Goal: Information Seeking & Learning: Learn about a topic

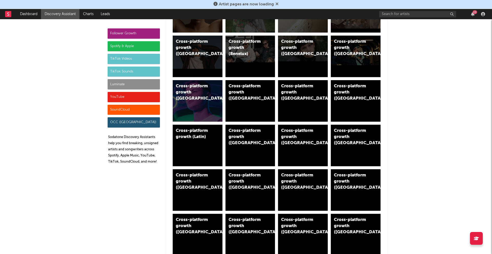
scroll to position [160, 0]
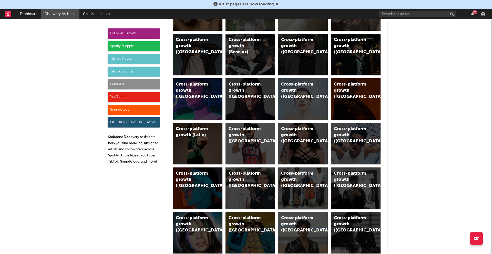
click at [289, 184] on div "Cross-platform growth ([GEOGRAPHIC_DATA])" at bounding box center [298, 180] width 35 height 18
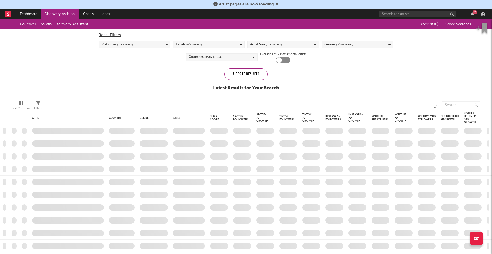
checkbox input "true"
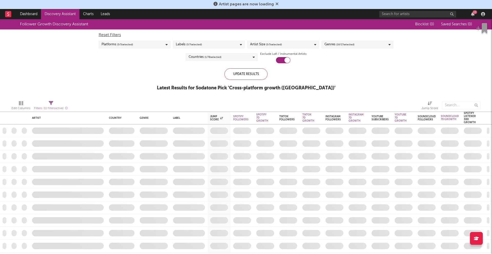
click at [197, 44] on span "( 3 / 7 selected)" at bounding box center [194, 44] width 16 height 6
click at [146, 90] on div "Follower Growth Discovery Assistant Blocklist ( 0 ) Saved Searches ( 0 ) Reset …" at bounding box center [246, 57] width 492 height 77
click at [259, 45] on div "Artist Size ( 5 / 5 selected)" at bounding box center [266, 44] width 32 height 6
click at [159, 66] on div "Follower Growth Discovery Assistant Blocklist ( 0 ) Saved Searches ( 0 ) Reset …" at bounding box center [246, 57] width 492 height 77
click at [328, 45] on div "Genres ( 16 / 17 selected)" at bounding box center [339, 44] width 30 height 6
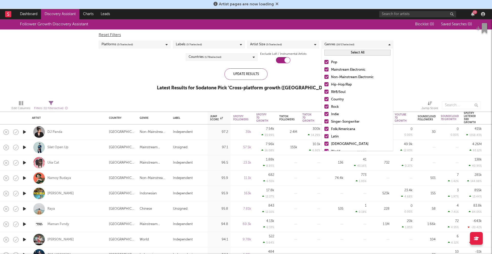
click at [325, 69] on div at bounding box center [326, 69] width 4 height 4
click at [324, 69] on input "Mainstream Electronic" at bounding box center [324, 70] width 0 height 6
click at [195, 44] on span "( 3 / 7 selected)" at bounding box center [194, 44] width 16 height 6
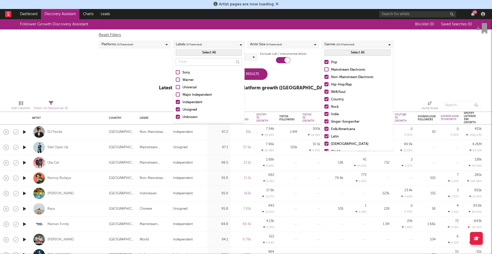
click at [133, 86] on div "Follower Growth Discovery Assistant Blocklist ( 0 ) Saved Searches ( 0 ) Reset …" at bounding box center [246, 57] width 492 height 77
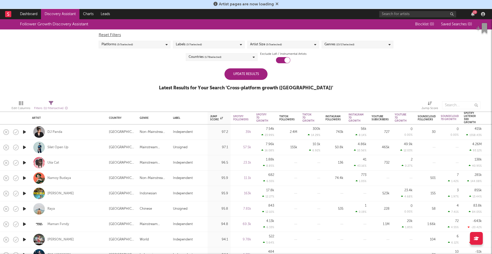
click at [351, 47] on span "( 15 / 17 selected)" at bounding box center [345, 44] width 18 height 6
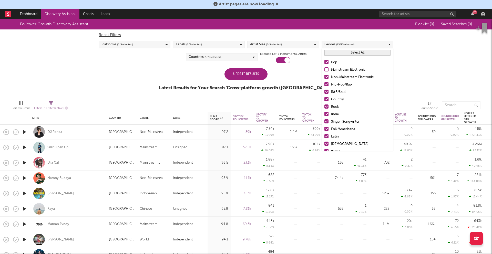
click at [326, 138] on div at bounding box center [326, 136] width 4 height 4
click at [324, 138] on input "Latin" at bounding box center [324, 137] width 0 height 6
click at [326, 127] on div at bounding box center [326, 129] width 4 height 4
click at [324, 126] on input "Folk/Americana" at bounding box center [324, 129] width 0 height 6
click at [326, 142] on div at bounding box center [326, 144] width 4 height 4
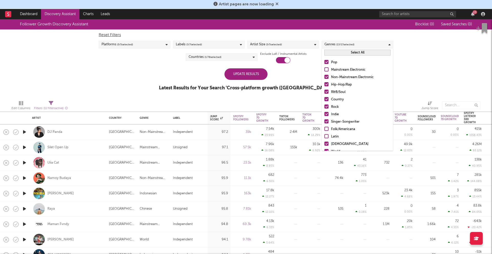
click at [324, 142] on input "[DEMOGRAPHIC_DATA]" at bounding box center [324, 144] width 0 height 6
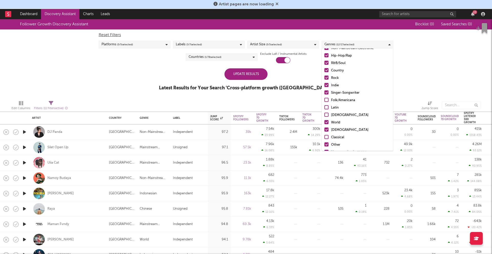
scroll to position [36, 0]
click at [325, 114] on div at bounding box center [326, 115] width 4 height 4
click at [324, 114] on input "World" at bounding box center [324, 115] width 0 height 6
click at [326, 122] on div at bounding box center [326, 122] width 4 height 4
click at [324, 122] on input "[DEMOGRAPHIC_DATA]" at bounding box center [324, 123] width 0 height 6
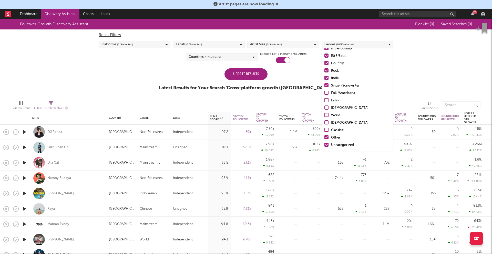
click at [326, 137] on div at bounding box center [326, 137] width 4 height 4
click at [324, 137] on input "Other" at bounding box center [324, 138] width 0 height 6
click at [327, 144] on div at bounding box center [326, 145] width 4 height 4
click at [324, 144] on input "Uncategorized" at bounding box center [324, 145] width 0 height 6
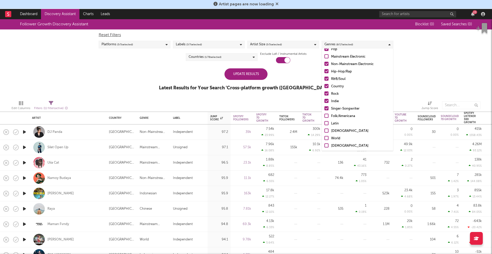
scroll to position [6, 0]
click at [327, 64] on div at bounding box center [326, 63] width 4 height 4
click at [324, 64] on input "Mainstream Electronic" at bounding box center [324, 64] width 0 height 6
click at [327, 71] on div at bounding box center [326, 71] width 4 height 4
click at [324, 71] on input "Non-Mainstream Electronic" at bounding box center [324, 71] width 0 height 6
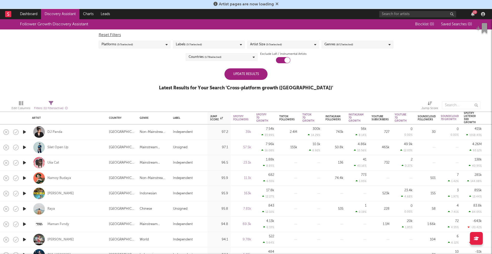
click at [255, 74] on div "Update Results" at bounding box center [245, 74] width 43 height 12
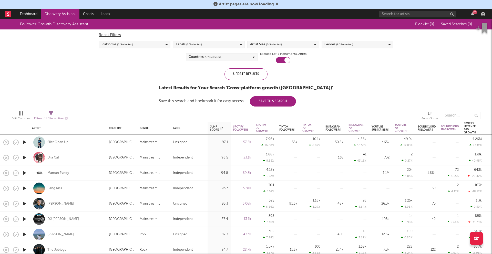
click at [269, 45] on span "( 5 / 5 selected)" at bounding box center [274, 44] width 16 height 6
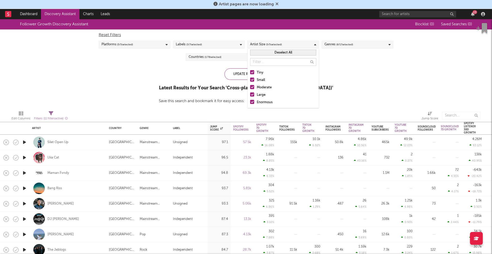
click at [251, 101] on div at bounding box center [252, 102] width 4 height 4
click at [250, 101] on input "Enormous" at bounding box center [250, 102] width 0 height 6
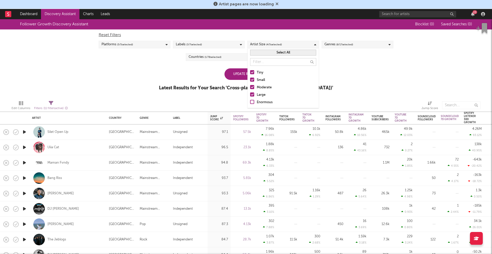
click at [251, 94] on div at bounding box center [252, 94] width 4 height 4
click at [250, 94] on input "Large" at bounding box center [250, 95] width 0 height 6
click at [252, 86] on div at bounding box center [252, 87] width 4 height 4
click at [250, 86] on input "Moderate" at bounding box center [250, 88] width 0 height 6
click at [233, 74] on div "Update Results" at bounding box center [245, 74] width 43 height 12
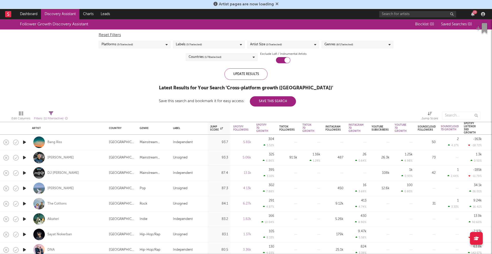
click at [266, 43] on span "( 2 / 5 selected)" at bounding box center [274, 44] width 16 height 6
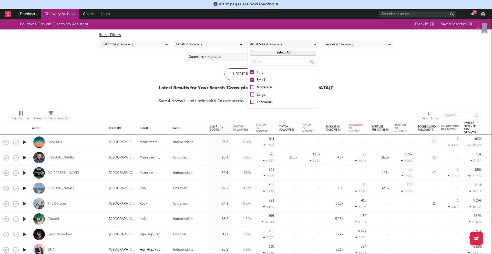
click at [252, 80] on div at bounding box center [252, 80] width 4 height 4
click at [250, 80] on input "Small" at bounding box center [250, 80] width 0 height 6
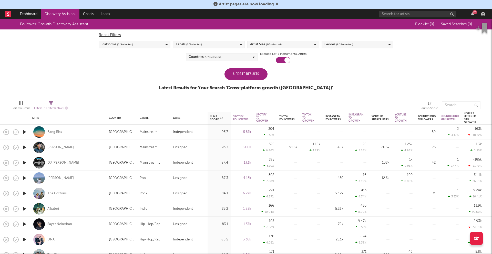
click at [231, 76] on div "Update Results" at bounding box center [245, 74] width 43 height 12
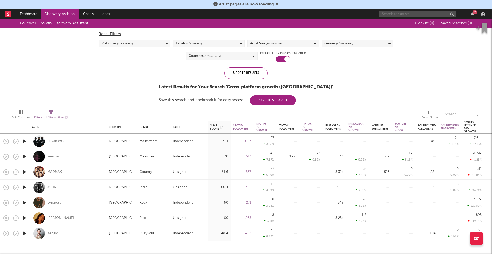
click at [408, 16] on input "text" at bounding box center [417, 14] width 77 height 6
type input "dreane"
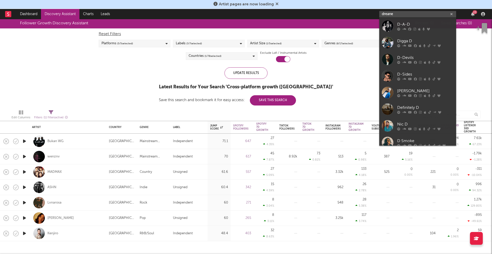
click at [451, 15] on icon "button" at bounding box center [451, 14] width 3 height 3
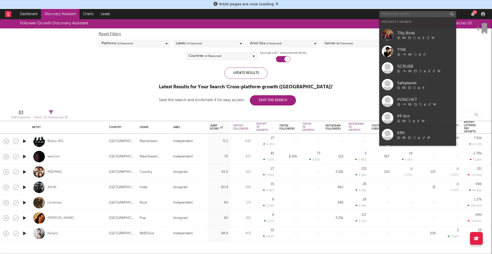
paste input "[URL][DOMAIN_NAME]"
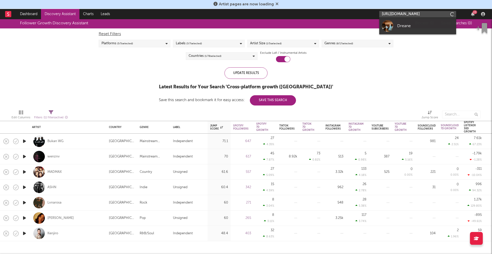
scroll to position [0, 82]
type input "[URL][DOMAIN_NAME]"
click at [430, 24] on div "Dreane" at bounding box center [425, 26] width 56 height 6
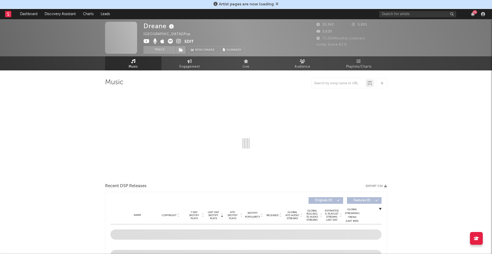
select select "6m"
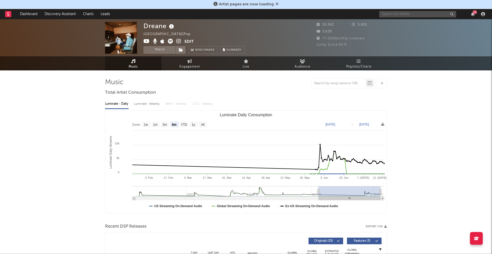
click at [399, 15] on input "text" at bounding box center [417, 14] width 77 height 6
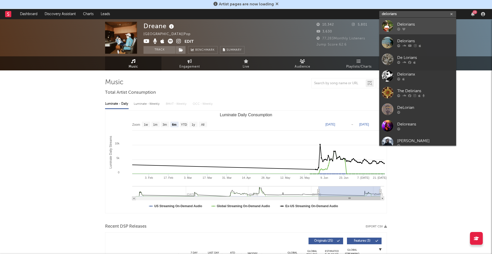
type input "delorians"
click at [403, 27] on div "Delorians" at bounding box center [425, 24] width 56 height 6
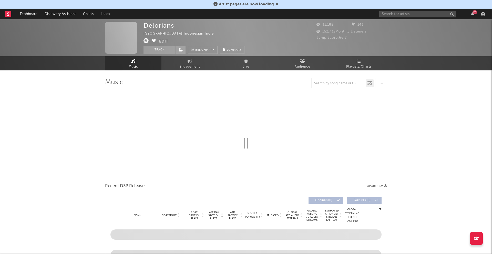
select select "6m"
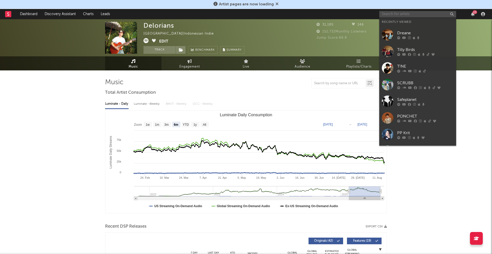
click at [399, 14] on input "text" at bounding box center [417, 14] width 77 height 6
paste input "[PERSON_NAME]"
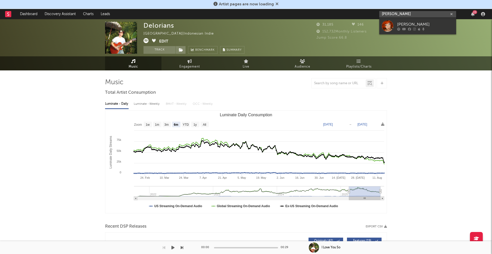
type input "[PERSON_NAME]"
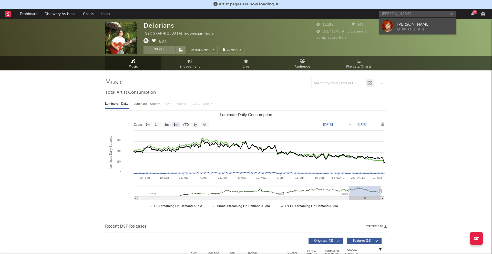
click at [397, 25] on div "[PERSON_NAME]" at bounding box center [425, 24] width 56 height 6
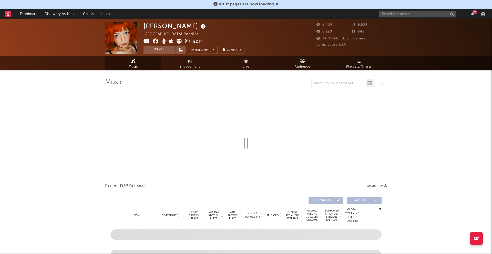
select select "6m"
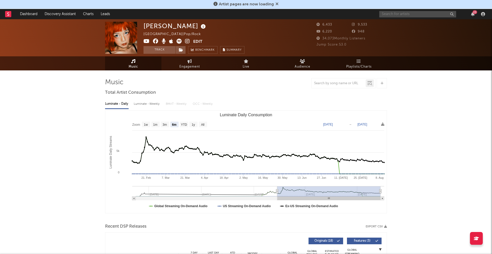
click at [400, 14] on input "text" at bounding box center [417, 14] width 77 height 6
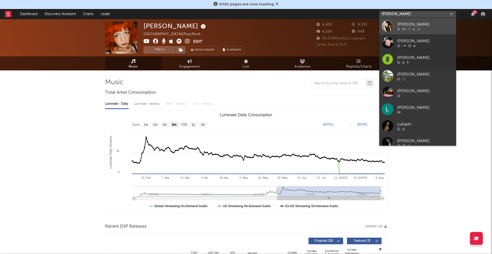
type input "[PERSON_NAME]"
click at [402, 26] on div "[PERSON_NAME]" at bounding box center [425, 24] width 56 height 6
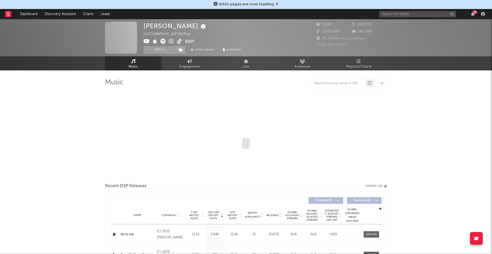
select select "1w"
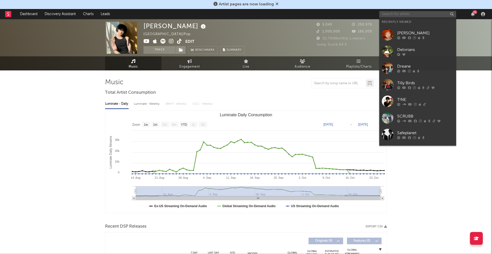
click at [433, 16] on input "text" at bounding box center [417, 14] width 77 height 6
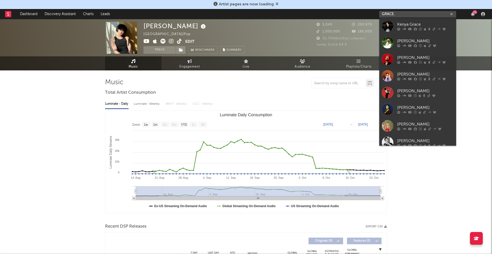
click at [448, 13] on input "GRACE." at bounding box center [417, 14] width 77 height 6
paste input "[URL][DOMAIN_NAME]"
type input "GRACE. [URL][DOMAIN_NAME]"
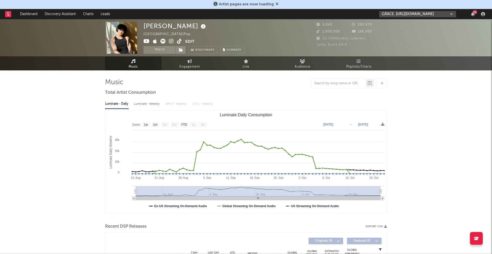
click at [452, 14] on icon "button" at bounding box center [451, 14] width 3 height 3
paste input "[URL][DOMAIN_NAME]"
type input "[URL][DOMAIN_NAME]"
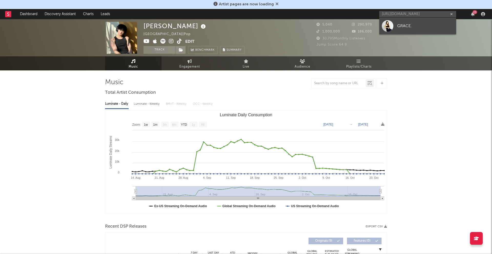
click at [426, 25] on div "GRACE." at bounding box center [425, 26] width 56 height 6
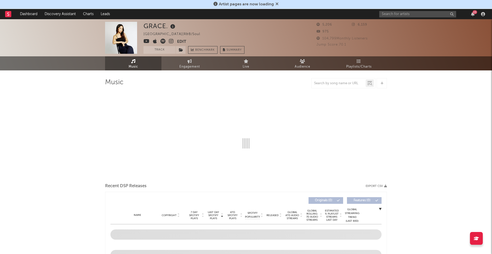
select select "6m"
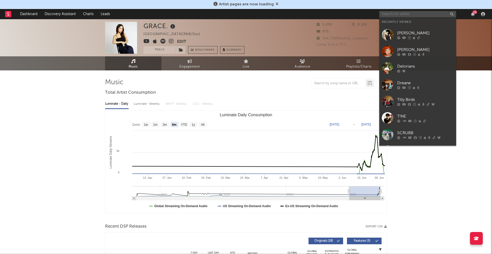
click at [428, 14] on input "text" at bounding box center [417, 14] width 77 height 6
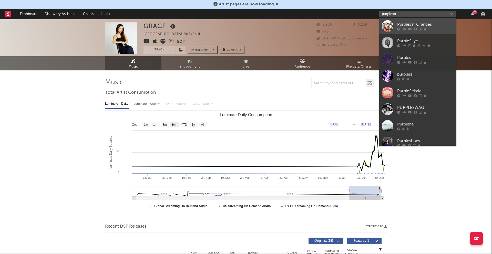
type input "purplesn"
click at [421, 20] on link "Purples n' Oranges" at bounding box center [417, 26] width 77 height 17
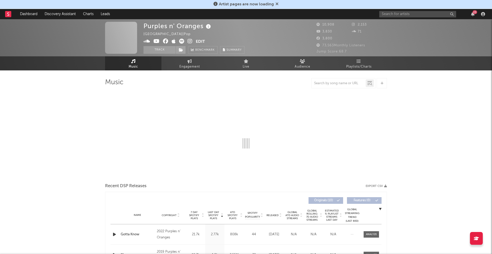
select select "6m"
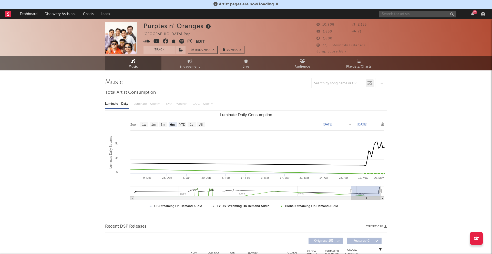
click at [397, 14] on input "text" at bounding box center [417, 14] width 77 height 6
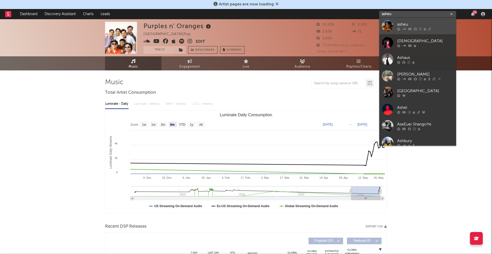
type input "asheu"
click at [402, 26] on div "asheu" at bounding box center [425, 24] width 56 height 6
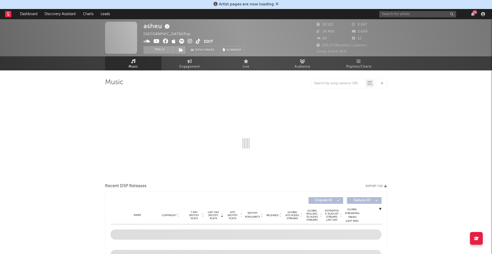
select select "6m"
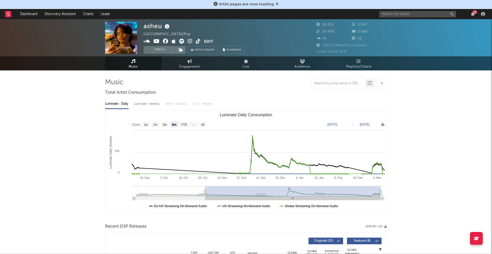
click at [317, 32] on icon at bounding box center [318, 31] width 5 height 3
click at [325, 32] on span "14,400" at bounding box center [325, 31] width 18 height 3
click at [316, 32] on div "asheu Malaysia | Pop Edit Track Benchmark Summary 10,513 2,547 14,400 2,660 20 …" at bounding box center [246, 37] width 492 height 37
click at [199, 41] on icon at bounding box center [198, 41] width 5 height 5
click at [391, 10] on div "23" at bounding box center [433, 14] width 108 height 10
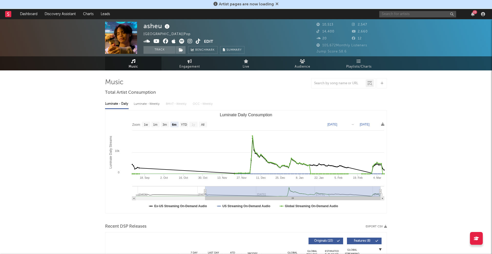
click at [390, 13] on input "text" at bounding box center [417, 14] width 77 height 6
type input "fly mama"
click at [391, 21] on div at bounding box center [388, 26] width 12 height 12
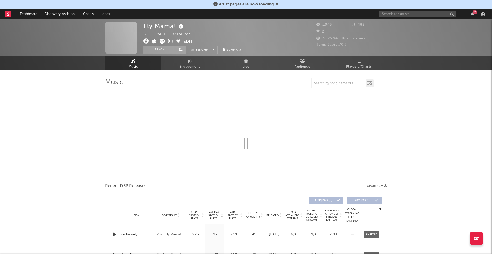
select select "6m"
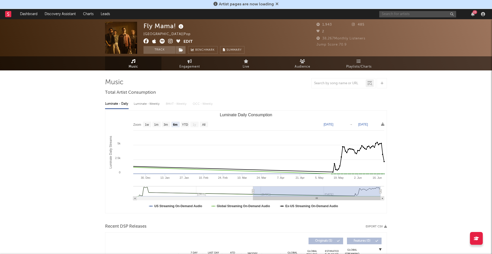
click at [421, 15] on input "text" at bounding box center [417, 14] width 77 height 6
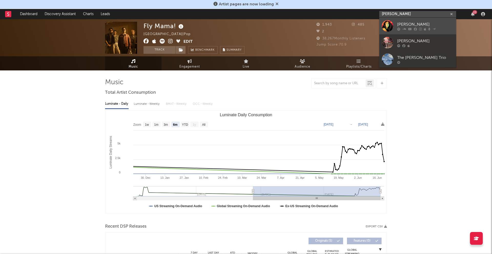
type input "[PERSON_NAME]"
click at [424, 27] on div "[PERSON_NAME]" at bounding box center [425, 24] width 56 height 6
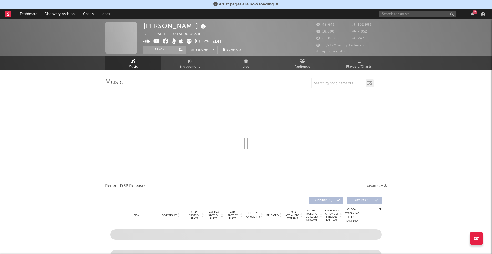
select select "6m"
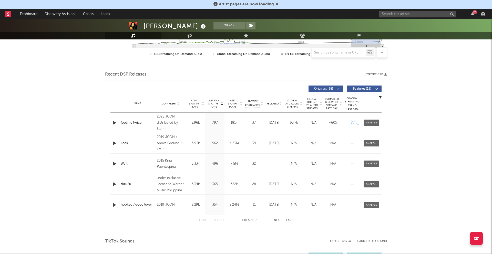
scroll to position [136, 0]
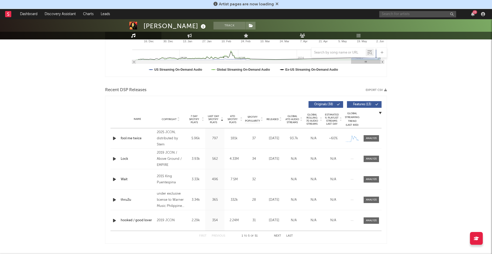
click at [405, 12] on input "text" at bounding box center [417, 14] width 77 height 6
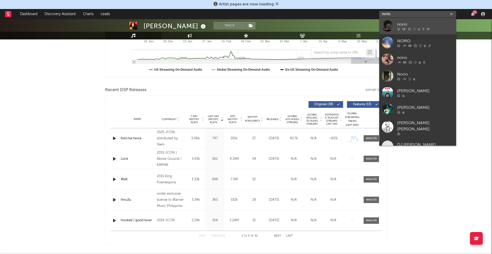
type input "norio"
click at [421, 23] on div "norio" at bounding box center [425, 24] width 56 height 6
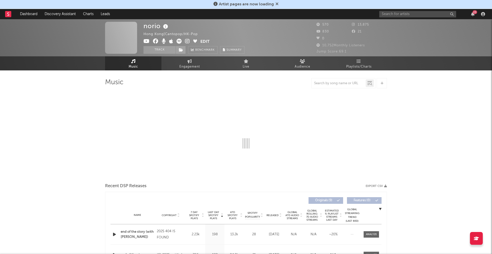
select select "1w"
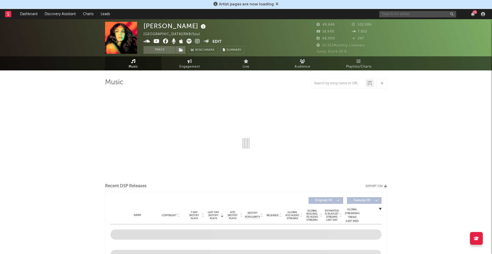
click at [428, 12] on input "text" at bounding box center [417, 14] width 77 height 6
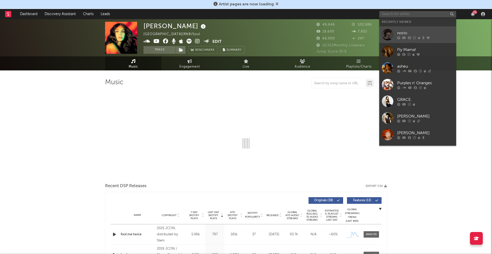
select select "6m"
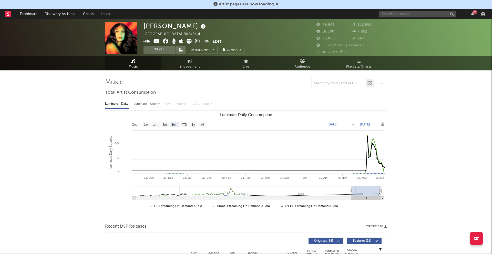
click at [393, 16] on input "text" at bounding box center [417, 14] width 77 height 6
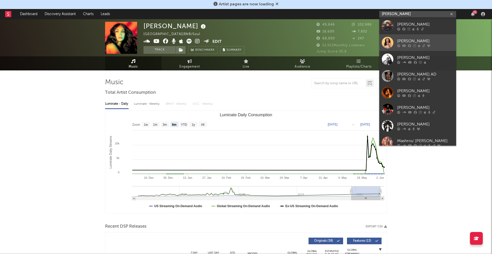
type input "[PERSON_NAME]"
click at [390, 40] on div at bounding box center [388, 43] width 12 height 12
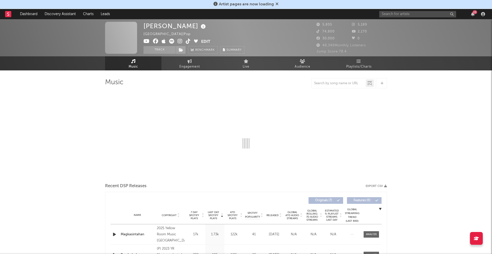
select select "1w"
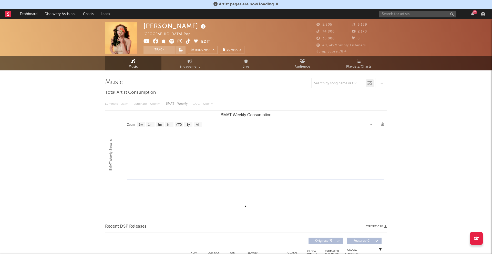
click at [181, 41] on icon at bounding box center [179, 41] width 5 height 5
click at [187, 41] on icon at bounding box center [188, 41] width 5 height 5
